Goal: Information Seeking & Learning: Learn about a topic

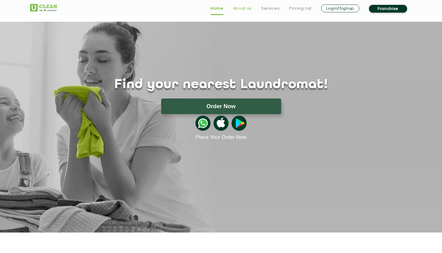
click at [242, 9] on link "About us" at bounding box center [242, 8] width 19 height 7
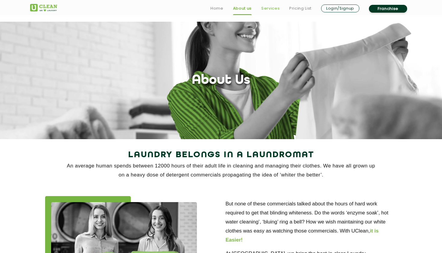
click at [272, 8] on link "Services" at bounding box center [270, 8] width 18 height 7
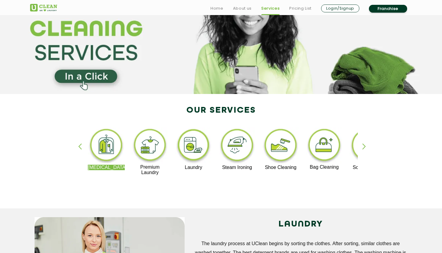
scroll to position [45, 0]
click at [81, 146] on div "button" at bounding box center [82, 151] width 9 height 17
click at [80, 147] on div "button" at bounding box center [82, 151] width 9 height 17
click at [364, 146] on div "button" at bounding box center [366, 151] width 9 height 17
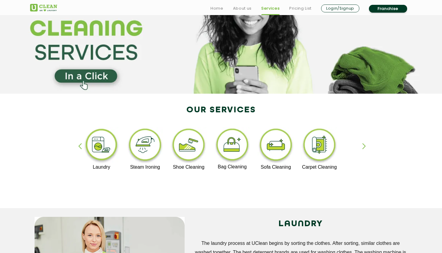
click at [364, 146] on div "button" at bounding box center [366, 151] width 9 height 17
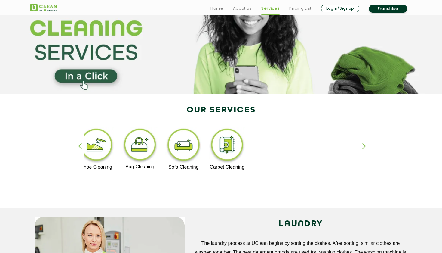
click at [79, 145] on div "button" at bounding box center [82, 151] width 9 height 17
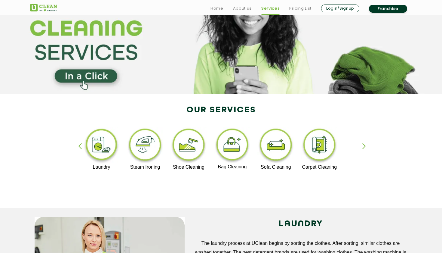
click at [79, 145] on div "button" at bounding box center [82, 151] width 9 height 17
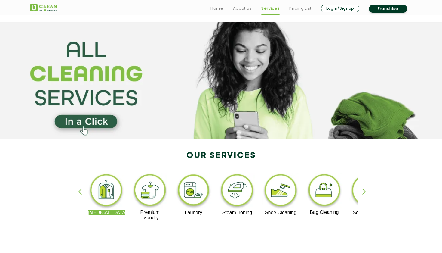
scroll to position [0, 0]
click at [80, 191] on div "button" at bounding box center [82, 196] width 9 height 17
click at [152, 199] on img at bounding box center [149, 190] width 37 height 37
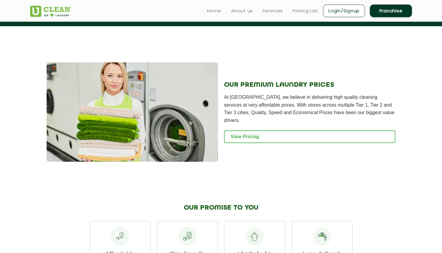
scroll to position [589, 0]
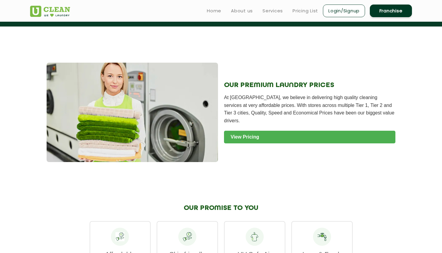
click at [252, 134] on link "View Pricing" at bounding box center [309, 136] width 171 height 13
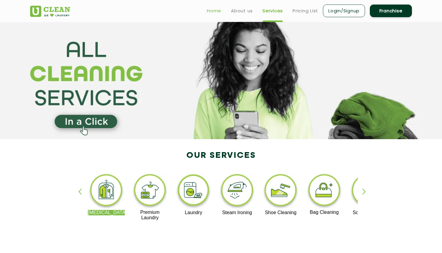
click at [212, 13] on link "Home" at bounding box center [214, 10] width 14 height 7
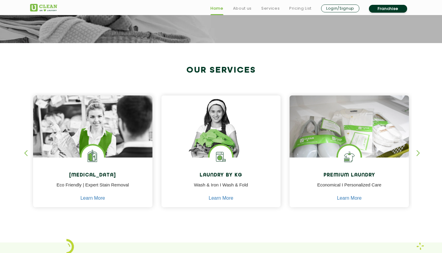
scroll to position [190, 0]
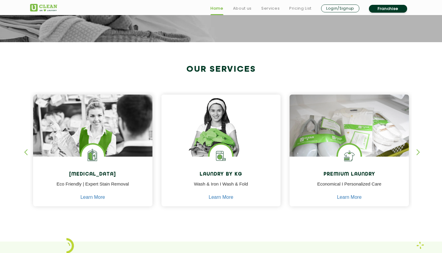
click at [25, 152] on div "button" at bounding box center [28, 157] width 9 height 17
click at [419, 155] on div "button" at bounding box center [420, 157] width 9 height 17
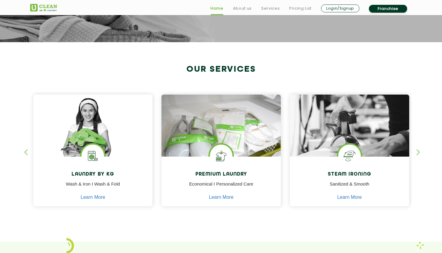
click at [26, 152] on div "button" at bounding box center [28, 157] width 9 height 17
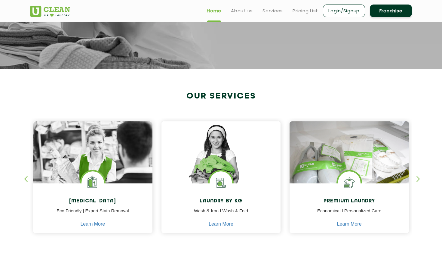
scroll to position [149, 0]
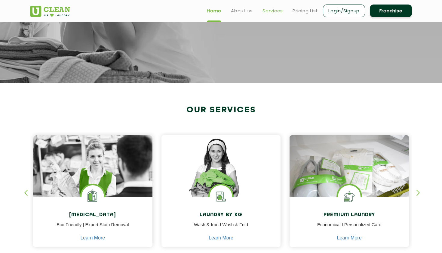
click at [271, 13] on link "Services" at bounding box center [272, 10] width 20 height 7
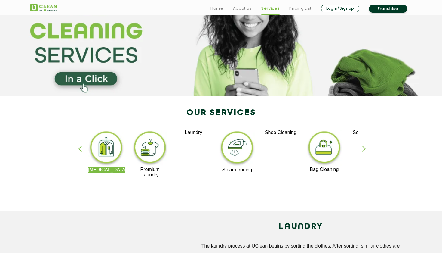
scroll to position [47, 0]
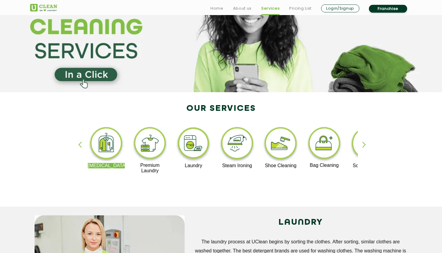
click at [150, 148] on img at bounding box center [149, 143] width 37 height 37
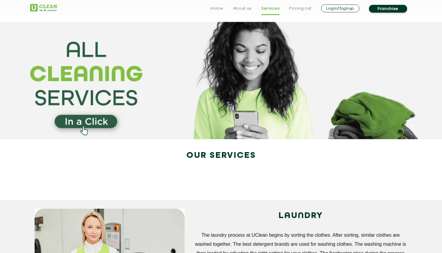
scroll to position [47, 0]
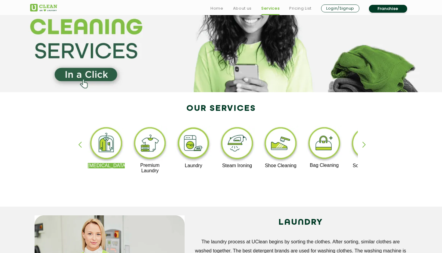
click at [238, 149] on img at bounding box center [237, 143] width 37 height 37
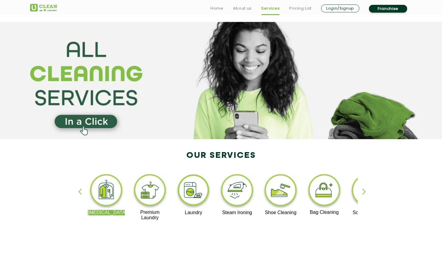
scroll to position [47, 0]
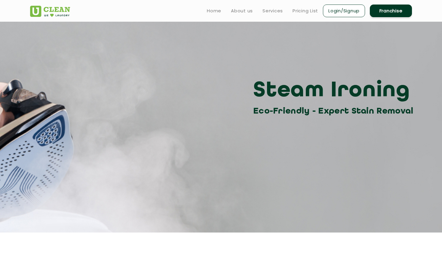
scroll to position [47, 0]
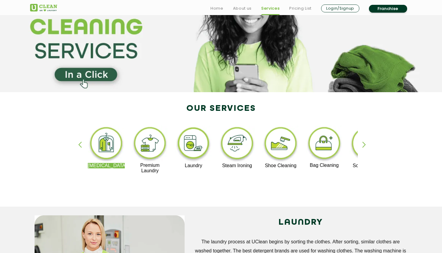
click at [366, 144] on div "button" at bounding box center [366, 149] width 9 height 17
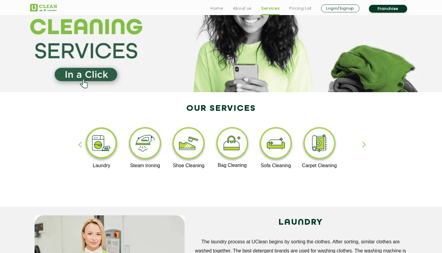
click at [79, 144] on div "button" at bounding box center [82, 149] width 9 height 17
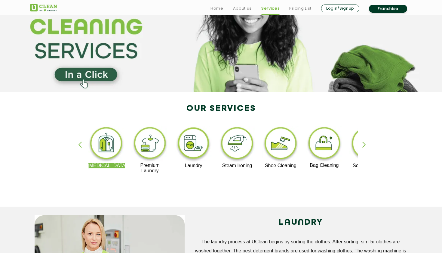
click at [194, 141] on img at bounding box center [193, 143] width 37 height 37
